Goal: Find specific page/section

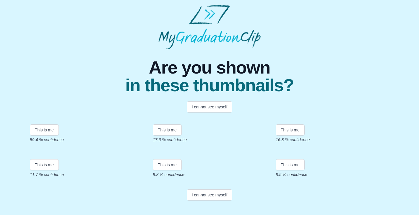
click at [246, 63] on span "Are you shown" at bounding box center [209, 68] width 168 height 18
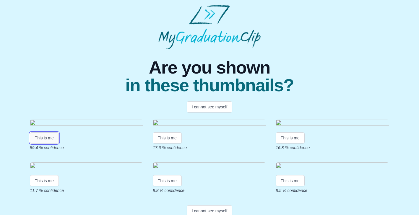
click at [40, 143] on button "This is me" at bounding box center [44, 137] width 29 height 11
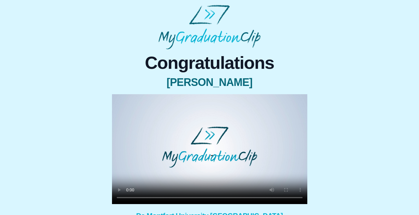
click at [261, 150] on video at bounding box center [209, 149] width 195 height 110
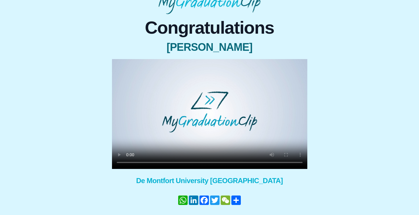
scroll to position [36, 0]
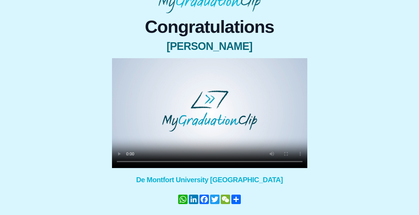
click at [148, 126] on video at bounding box center [209, 113] width 195 height 110
